Goal: Transaction & Acquisition: Download file/media

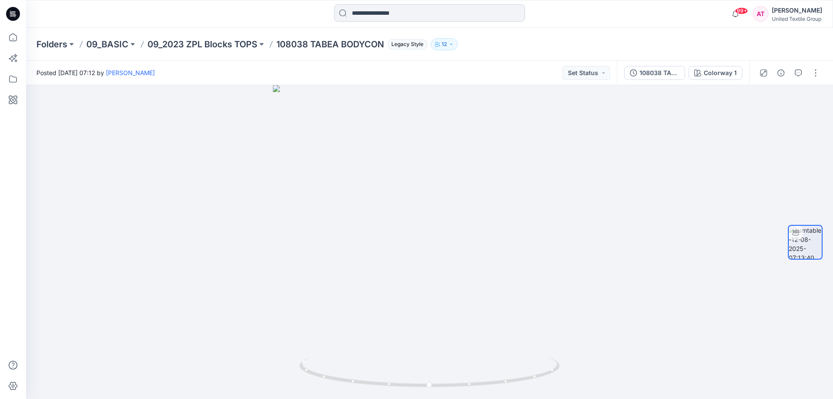
click at [354, 10] on input at bounding box center [429, 12] width 191 height 17
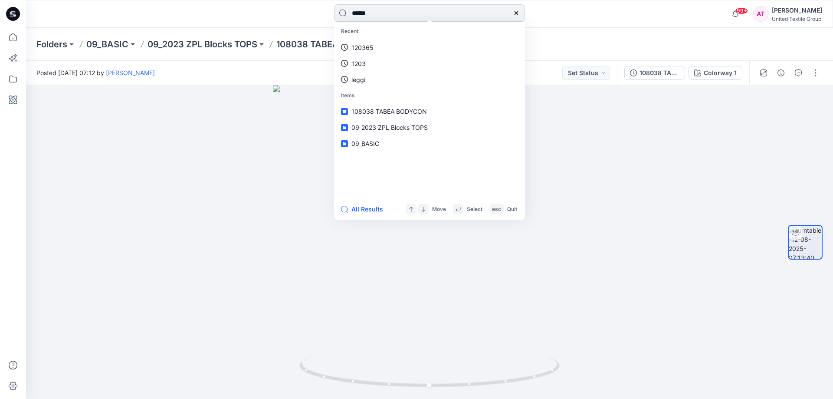
type input "******"
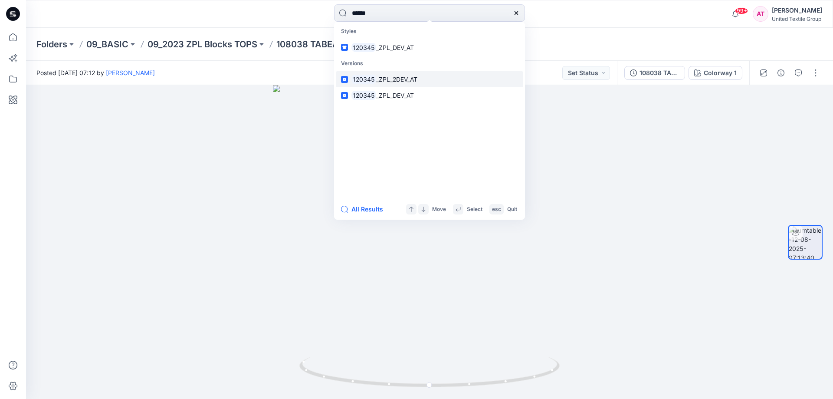
click at [410, 79] on span "_ZPL_2DEV_AT" at bounding box center [396, 78] width 41 height 7
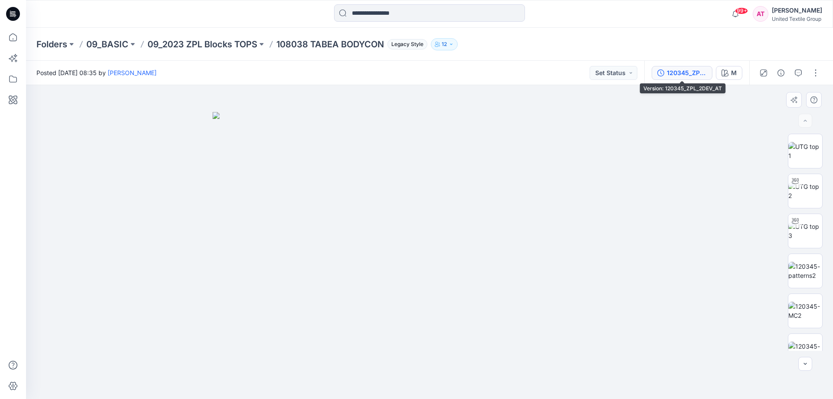
click at [685, 73] on div "120345_ZPL_2DEV_AT" at bounding box center [687, 73] width 40 height 10
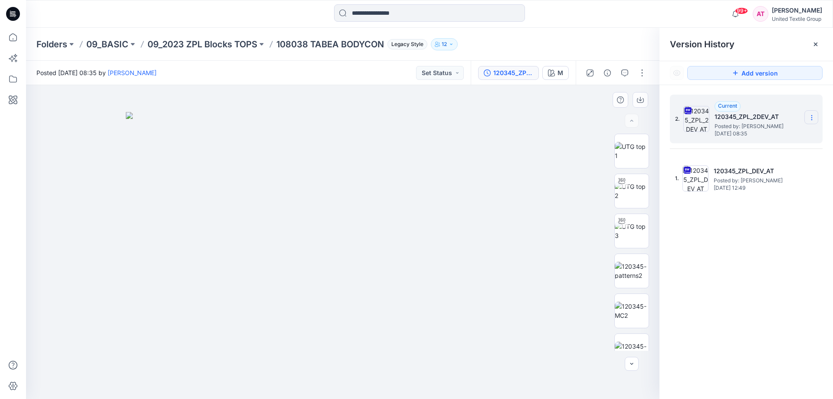
click at [809, 112] on section at bounding box center [811, 117] width 14 height 14
click at [790, 132] on span "Download Source BW File" at bounding box center [768, 134] width 72 height 10
